Goal: Task Accomplishment & Management: Manage account settings

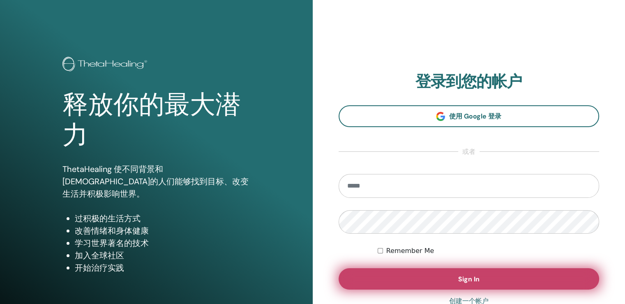
type input "**********"
click at [488, 284] on button "Sign In" at bounding box center [469, 278] width 261 height 21
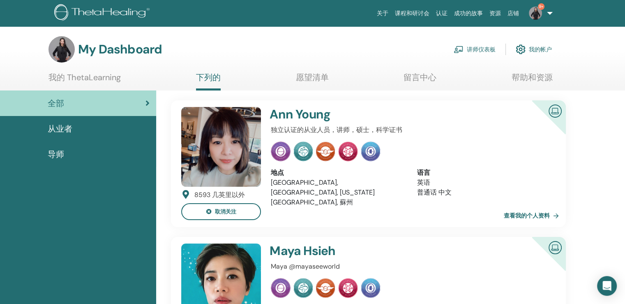
click at [478, 48] on link "讲师仪表板" at bounding box center [475, 49] width 42 height 18
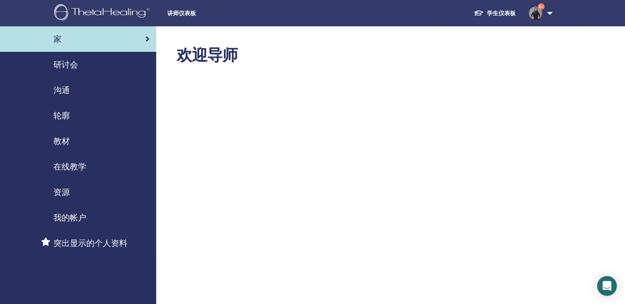
click at [72, 65] on span "研讨会" at bounding box center [65, 64] width 25 height 12
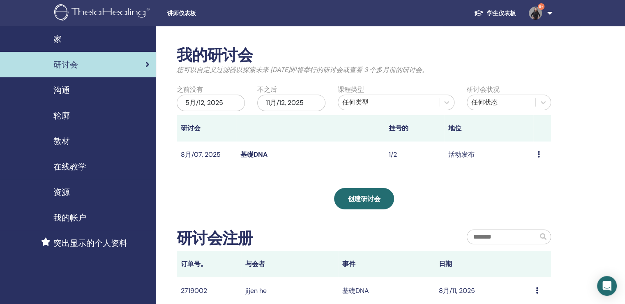
click at [259, 154] on link "基礎DNA" at bounding box center [253, 154] width 27 height 9
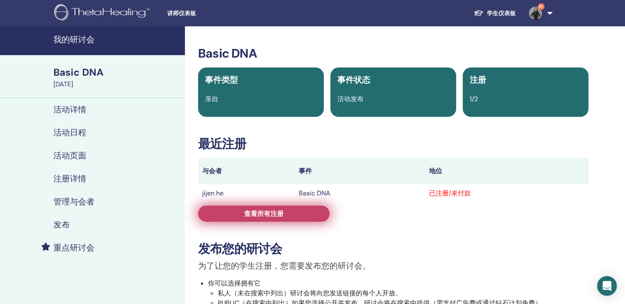
click at [270, 215] on span "查看所有注册" at bounding box center [263, 213] width 39 height 9
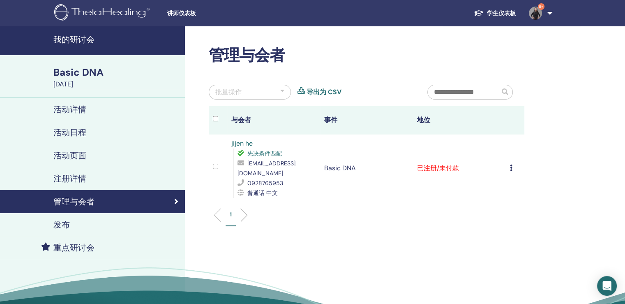
click at [512, 164] on icon at bounding box center [511, 167] width 2 height 7
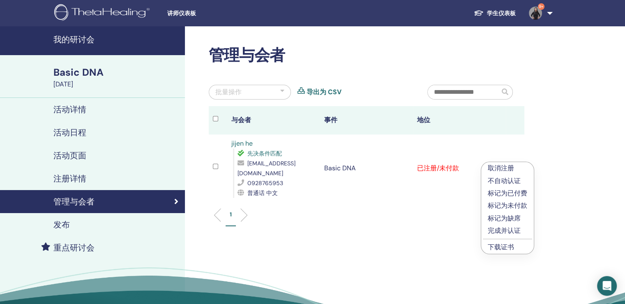
click at [515, 230] on p "完成并认证" at bounding box center [507, 231] width 39 height 10
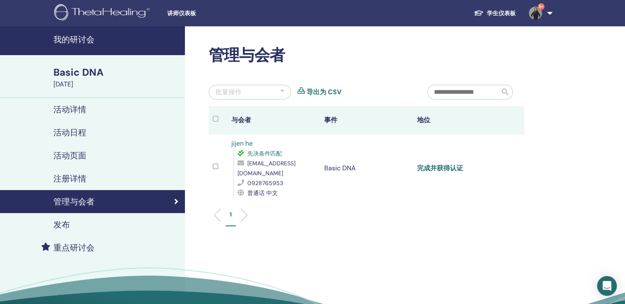
click at [450, 164] on link "完成并获得认证" at bounding box center [440, 168] width 46 height 9
